Goal: Transaction & Acquisition: Book appointment/travel/reservation

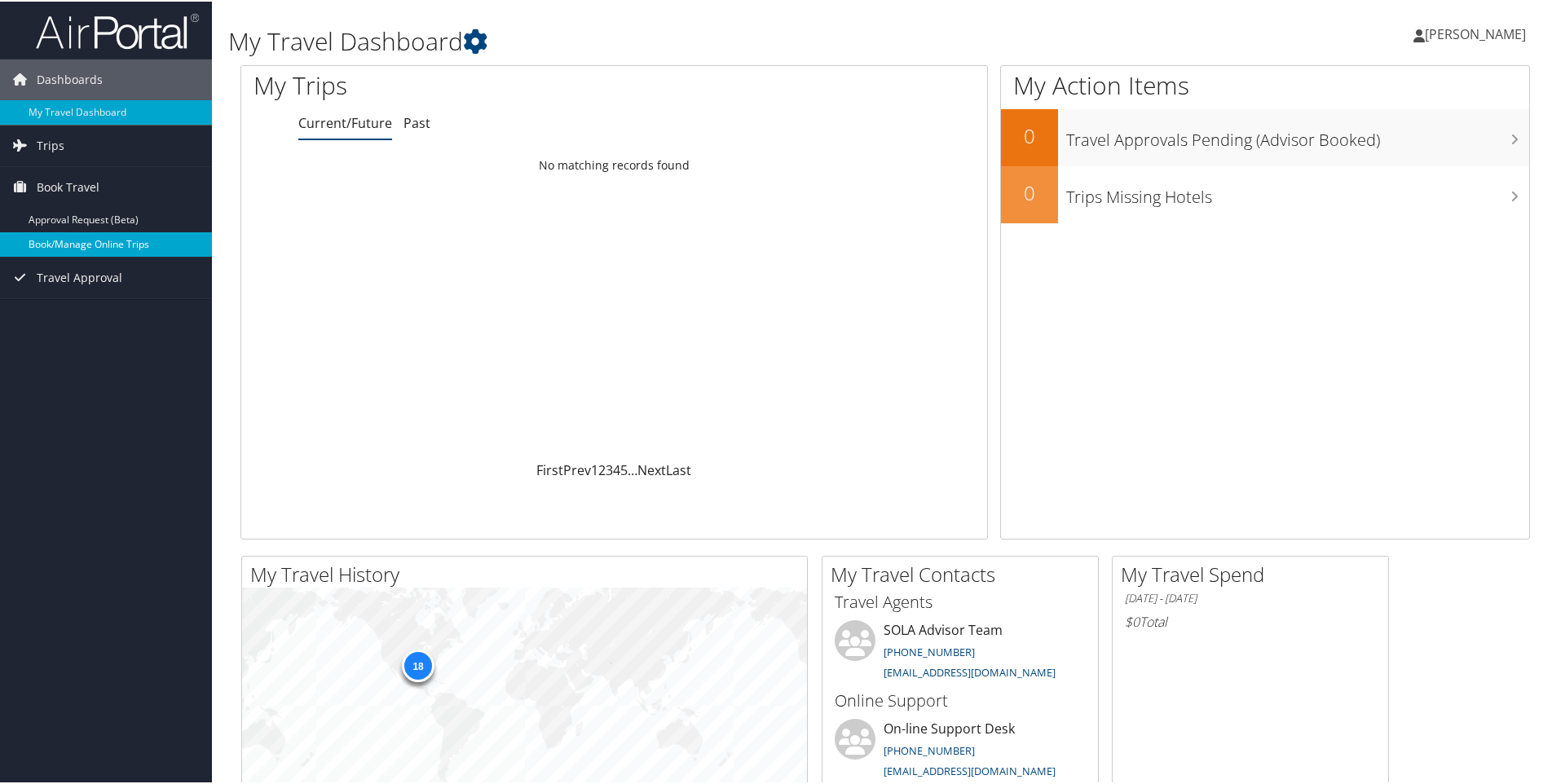
click at [92, 239] on link "Book/Manage Online Trips" at bounding box center [106, 242] width 212 height 24
click at [89, 192] on span "Book Travel" at bounding box center [67, 185] width 62 height 41
click at [100, 237] on link "Book/Manage Online Trips" at bounding box center [106, 242] width 212 height 24
